Goal: Find specific page/section: Find specific page/section

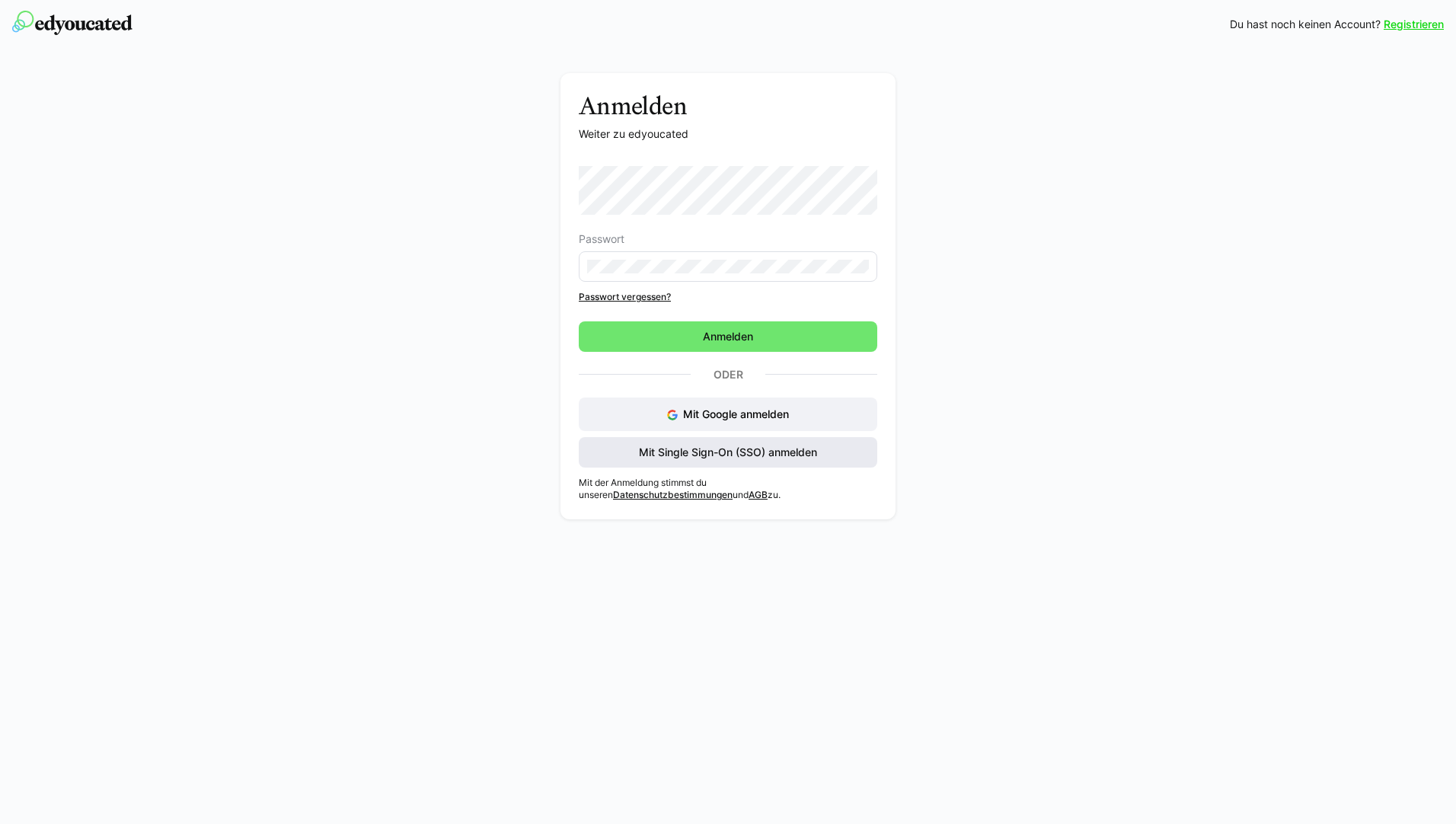
click at [697, 448] on span "Mit Single Sign-On (SSO) anmelden" at bounding box center [728, 452] width 182 height 15
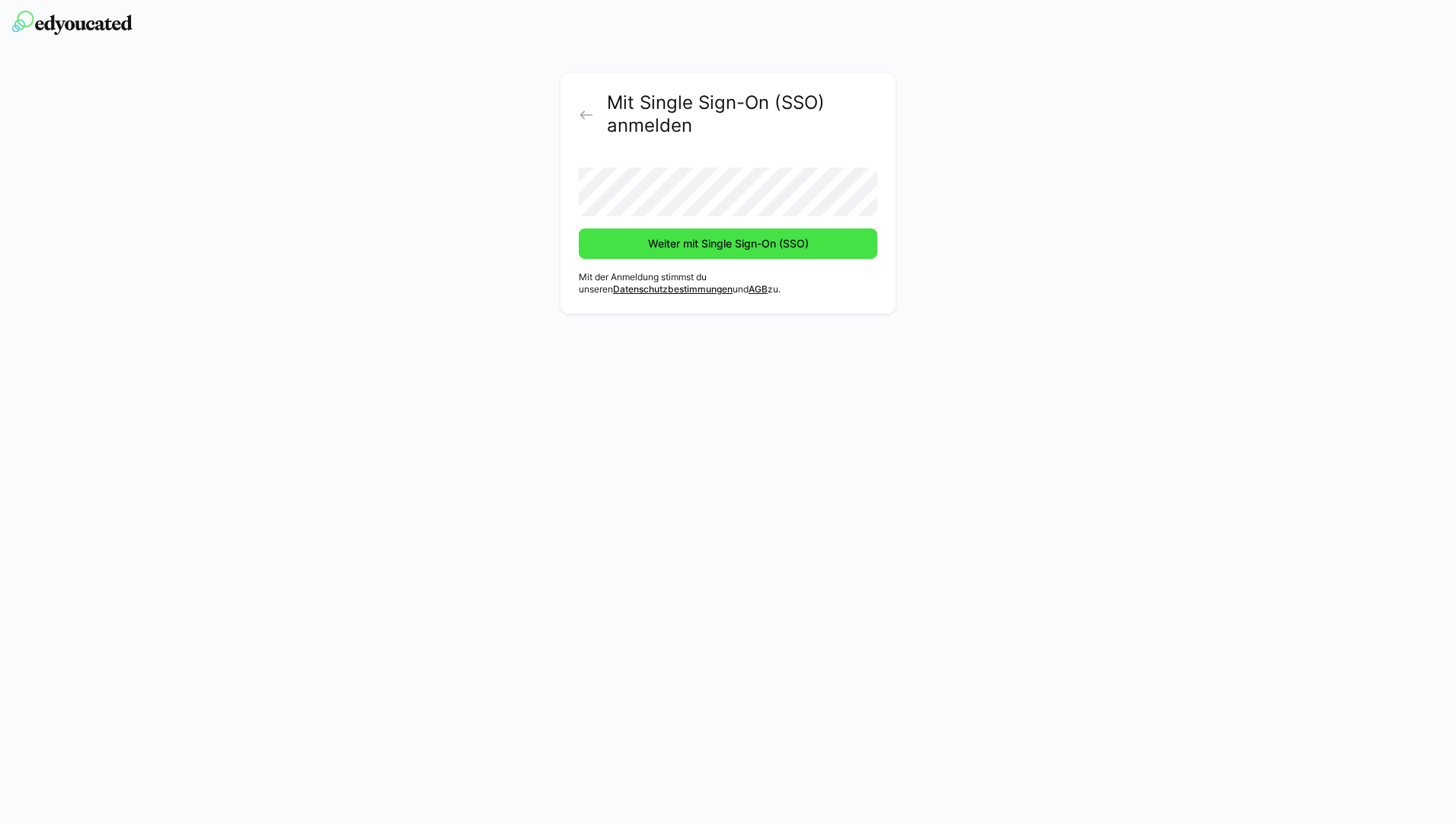
click at [726, 245] on span "Weiter mit Single Sign-On (SSO)" at bounding box center [729, 243] width 165 height 15
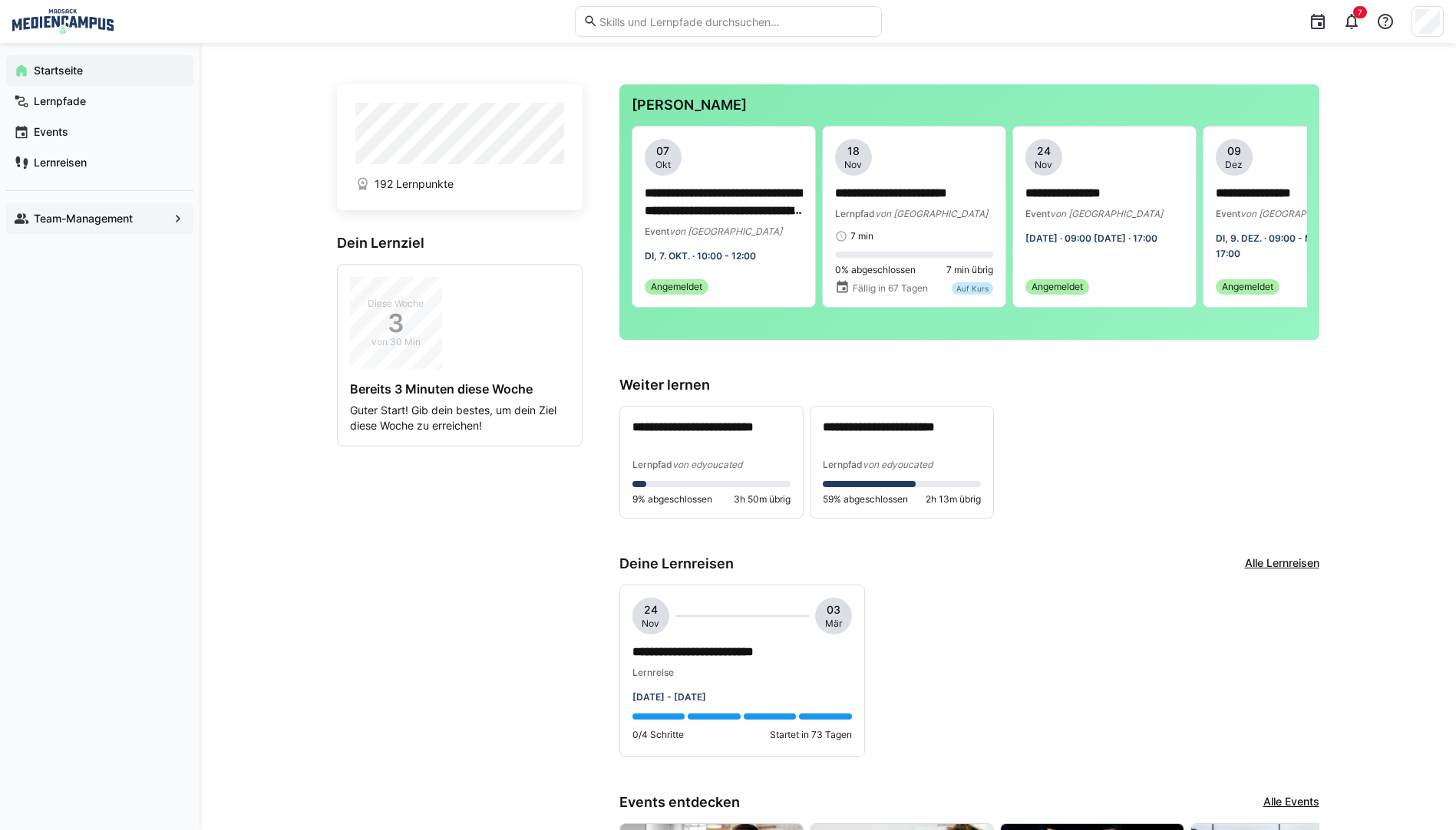
click at [0, 0] on app-navigation-label "Team-Management" at bounding box center [0, 0] width 0 height 0
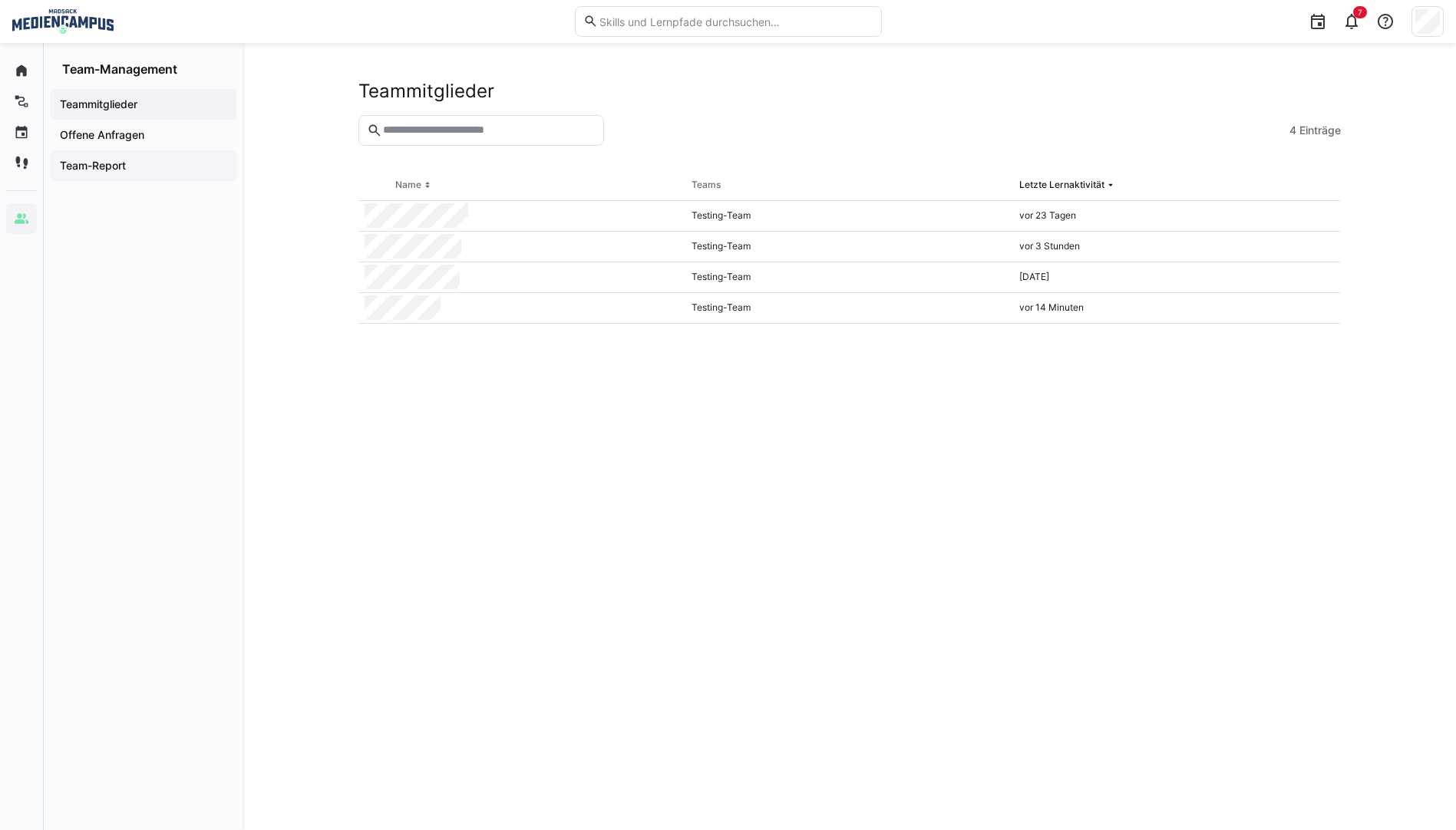
click at [128, 159] on span "Team-Report" at bounding box center [143, 166] width 171 height 16
click at [531, 88] on span "Zuletzt aktualisiert: vor 10h" at bounding box center [545, 91] width 118 height 12
click at [581, 89] on span "Zuletzt aktualisiert: vor 10h" at bounding box center [545, 91] width 118 height 12
